Goal: Navigation & Orientation: Understand site structure

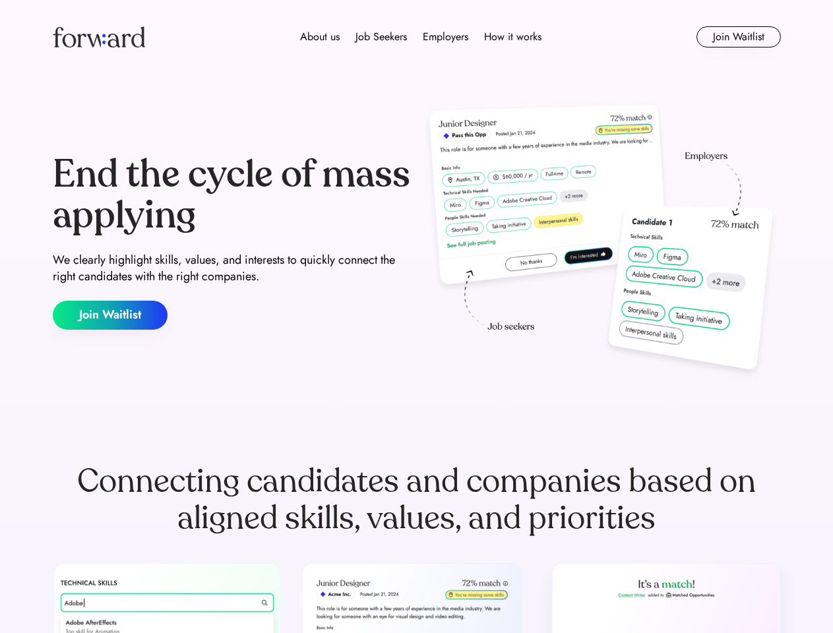
click at [416, 316] on div "End the cycle of mass applying We clearly highlight skills, values, and interes…" at bounding box center [417, 241] width 728 height 283
click at [417, 37] on div "About us Job Seekers Employers How it works" at bounding box center [420, 37] width 519 height 16
click at [99, 37] on img at bounding box center [99, 36] width 92 height 21
click at [421, 37] on div "About us Job Seekers Employers How it works" at bounding box center [420, 37] width 519 height 16
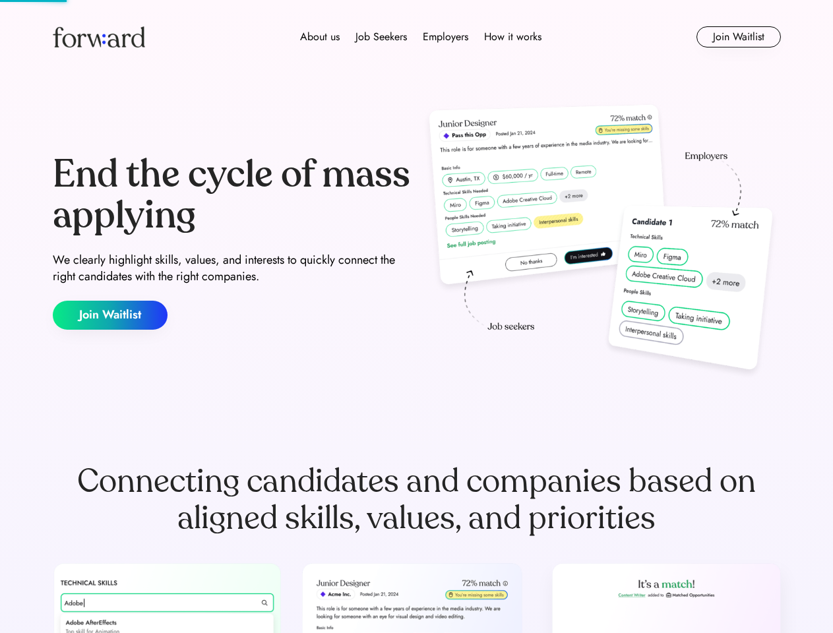
click at [320, 37] on div "About us" at bounding box center [320, 37] width 40 height 16
click at [381, 37] on div "Job Seekers" at bounding box center [380, 37] width 51 height 16
click at [445, 37] on div "Employers" at bounding box center [445, 37] width 45 height 16
click at [512, 37] on div "How it works" at bounding box center [512, 37] width 57 height 16
click at [738, 37] on button "Join Waitlist" at bounding box center [738, 36] width 84 height 21
